Goal: Transaction & Acquisition: Obtain resource

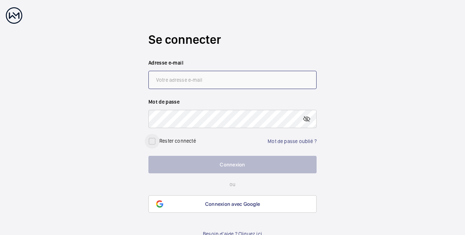
type input "[EMAIL_ADDRESS][DOMAIN_NAME]"
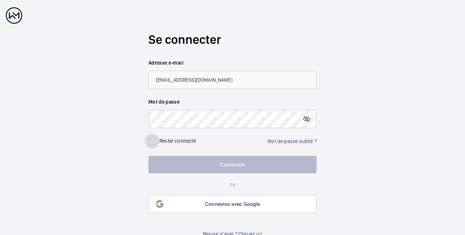
click at [151, 139] on input "checkbox" at bounding box center [152, 141] width 15 height 15
checkbox input "true"
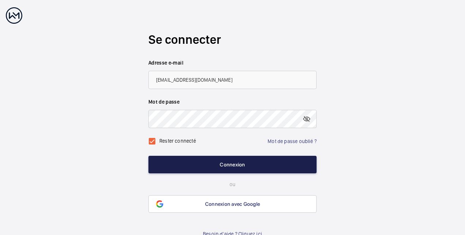
click at [166, 158] on button "Connexion" at bounding box center [232, 165] width 168 height 18
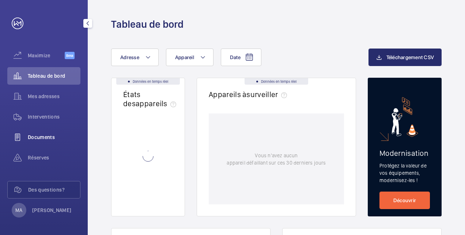
drag, startPoint x: 31, startPoint y: 133, endPoint x: 24, endPoint y: 142, distance: 11.5
click at [31, 134] on div "Documents" at bounding box center [43, 138] width 73 height 18
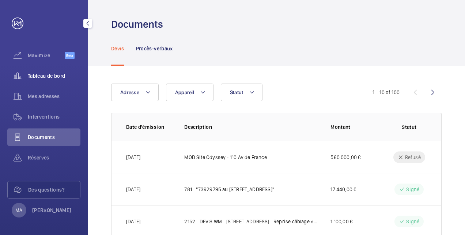
click at [51, 75] on span "Tableau de bord" at bounding box center [54, 75] width 53 height 7
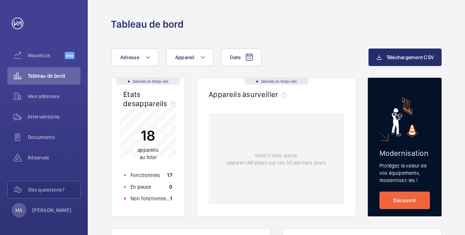
scroll to position [146, 0]
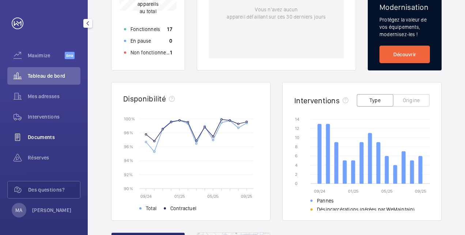
click at [33, 139] on span "Documents" at bounding box center [54, 137] width 53 height 7
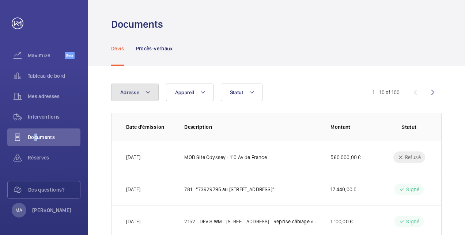
click at [136, 86] on button "Adresse" at bounding box center [135, 93] width 48 height 18
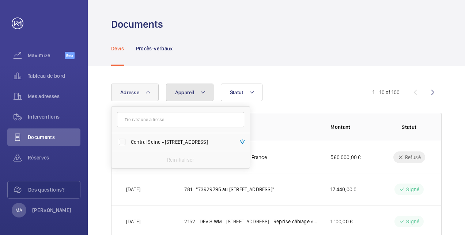
click at [183, 94] on span "Appareil" at bounding box center [184, 93] width 19 height 6
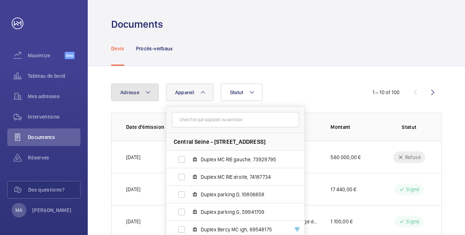
drag, startPoint x: 145, startPoint y: 90, endPoint x: 143, endPoint y: 82, distance: 7.8
click at [144, 90] on button "Adresse" at bounding box center [135, 93] width 48 height 18
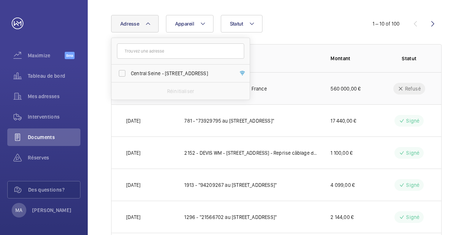
scroll to position [62, 0]
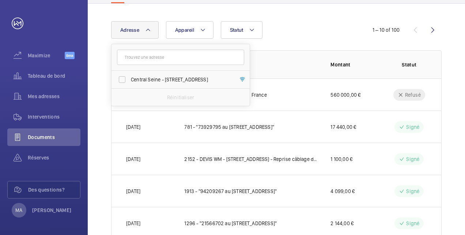
click at [363, 15] on div "Adresse [GEOGRAPHIC_DATA] - [STREET_ADDRESS] Réinitialiser Appareil Statut 1 – …" at bounding box center [276, 211] width 377 height 415
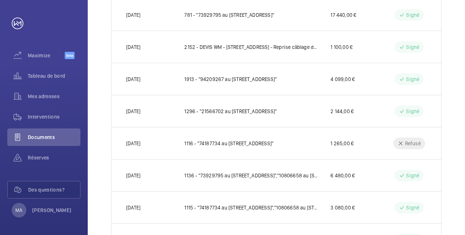
scroll to position [245, 0]
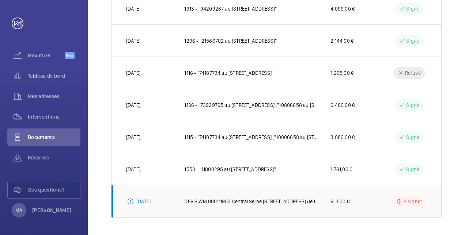
drag, startPoint x: 310, startPoint y: 186, endPoint x: 306, endPoint y: 186, distance: 3.7
click at [307, 186] on td "DEVIS WM 00021953 Central Seine [STREET_ADDRESS] de l écran HS" at bounding box center [245, 201] width 146 height 33
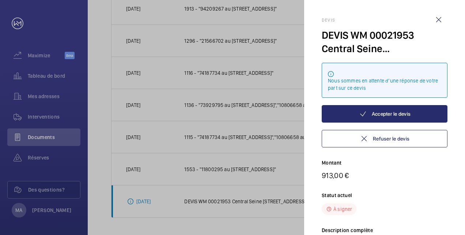
click at [222, 171] on div at bounding box center [232, 117] width 465 height 235
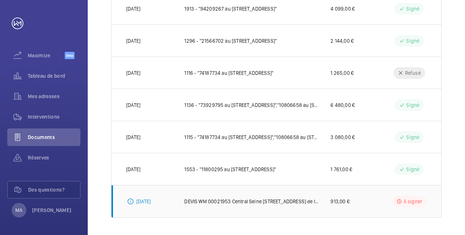
click at [139, 199] on p "[DATE]" at bounding box center [143, 201] width 14 height 7
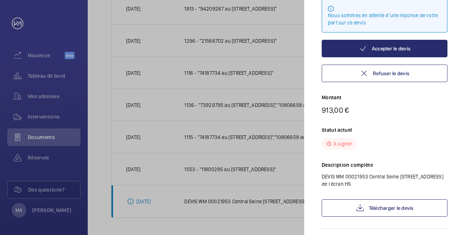
scroll to position [88, 0]
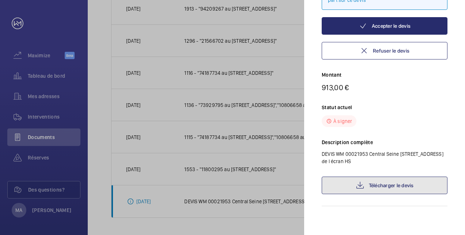
click at [394, 183] on link "Télécharger le devis" at bounding box center [385, 186] width 126 height 18
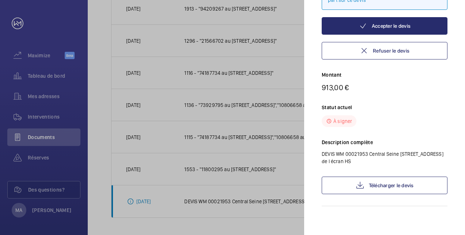
click at [244, 18] on div at bounding box center [232, 117] width 465 height 235
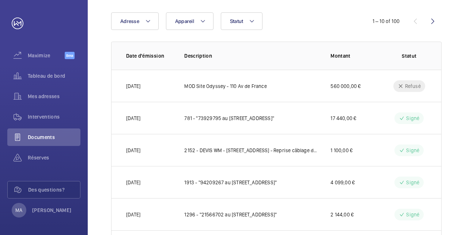
scroll to position [0, 0]
